Goal: Information Seeking & Learning: Compare options

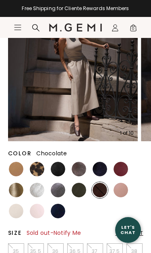
scroll to position [107, 0]
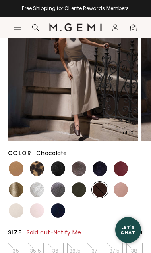
click at [103, 193] on img at bounding box center [100, 189] width 15 height 15
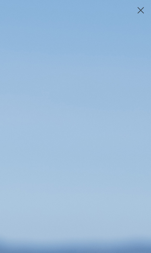
click at [141, 11] on circle "Close dialog" at bounding box center [140, 10] width 13 height 13
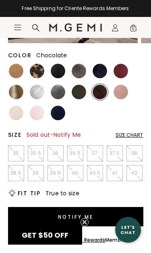
scroll to position [204, 0]
click at [79, 92] on img at bounding box center [79, 92] width 15 height 15
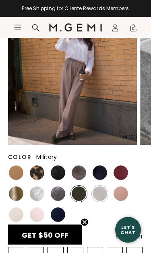
scroll to position [103, 0]
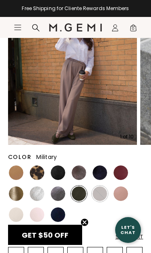
click at [17, 175] on img at bounding box center [16, 172] width 15 height 15
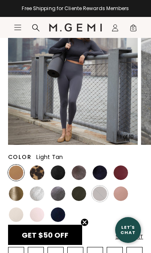
click at [35, 172] on img at bounding box center [37, 172] width 15 height 15
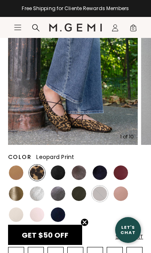
click at [59, 172] on img at bounding box center [58, 172] width 15 height 15
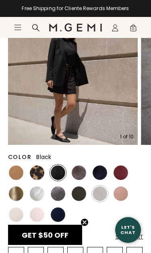
click at [122, 173] on img at bounding box center [121, 172] width 15 height 15
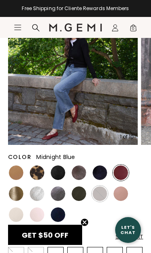
click at [102, 174] on img at bounding box center [100, 172] width 15 height 15
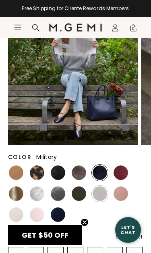
click at [80, 196] on img at bounding box center [79, 193] width 15 height 15
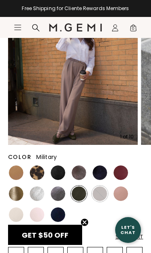
click at [60, 193] on img at bounding box center [58, 193] width 15 height 15
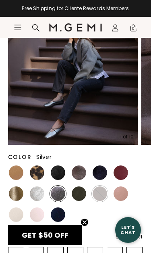
click at [38, 194] on img at bounding box center [37, 193] width 15 height 15
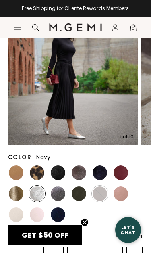
click at [60, 214] on img at bounding box center [58, 214] width 15 height 15
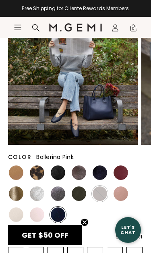
click at [37, 214] on img at bounding box center [37, 214] width 15 height 15
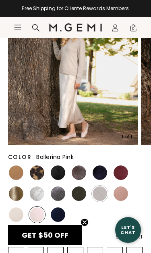
click at [20, 212] on img at bounding box center [16, 214] width 15 height 15
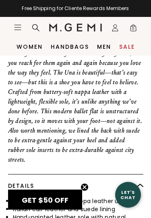
scroll to position [428, 0]
